Goal: Book appointment/travel/reservation

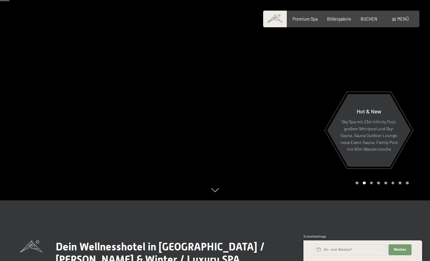
click at [400, 19] on span "Menü" at bounding box center [403, 18] width 12 height 5
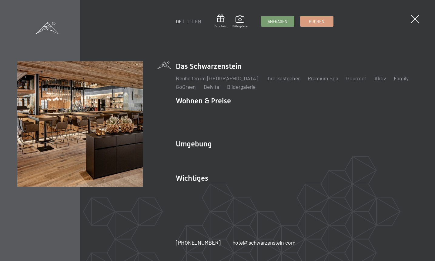
click at [189, 22] on link "IT" at bounding box center [188, 21] width 4 height 6
click at [190, 22] on link "IT" at bounding box center [188, 21] width 4 height 6
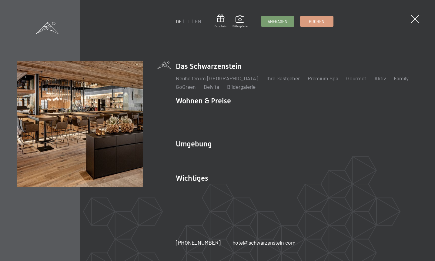
click at [190, 22] on link "IT" at bounding box center [188, 21] width 4 height 6
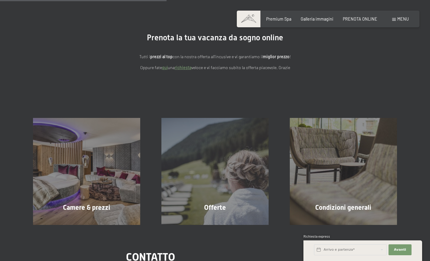
scroll to position [121, 0]
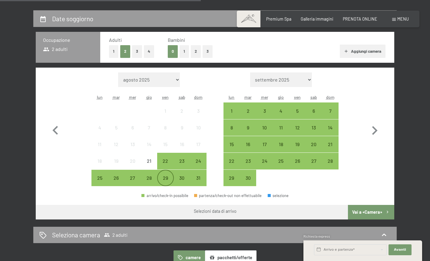
click at [168, 179] on div "29" at bounding box center [165, 182] width 15 height 15
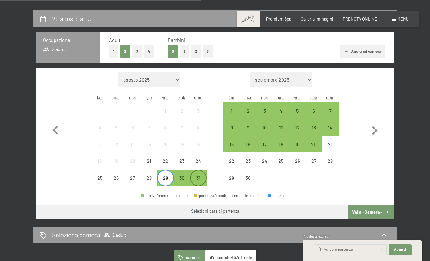
click at [194, 179] on div "31" at bounding box center [198, 182] width 15 height 15
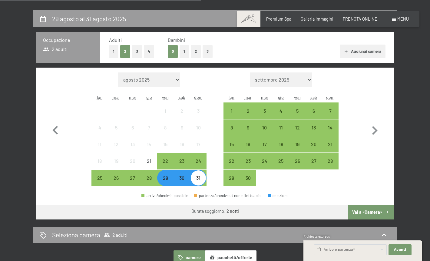
click at [370, 213] on button "Vai a «Camera»" at bounding box center [371, 212] width 46 height 15
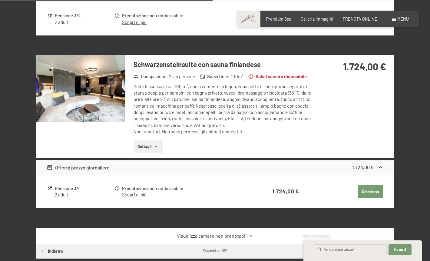
scroll to position [646, 0]
